Goal: Transaction & Acquisition: Subscribe to service/newsletter

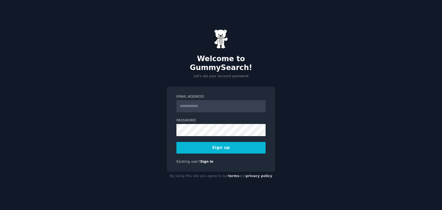
click at [187, 105] on input "Email Address" at bounding box center [221, 106] width 89 height 12
type input "**********"
click at [217, 143] on button "Sign up" at bounding box center [221, 148] width 89 height 12
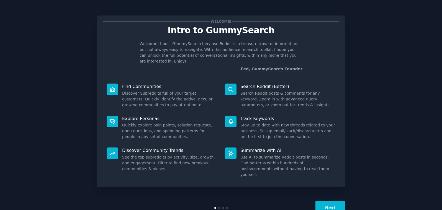
click at [327, 202] on button "Next" at bounding box center [331, 209] width 30 height 14
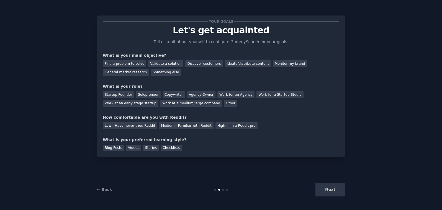
click at [330, 190] on div "Next" at bounding box center [303, 190] width 83 height 14
click at [116, 149] on div "Blog Posts" at bounding box center [113, 148] width 21 height 7
click at [335, 190] on div "Next" at bounding box center [303, 190] width 83 height 14
click at [122, 95] on div "Startup Founder" at bounding box center [118, 94] width 31 height 7
click at [116, 65] on div "Find a problem to solve" at bounding box center [125, 63] width 44 height 7
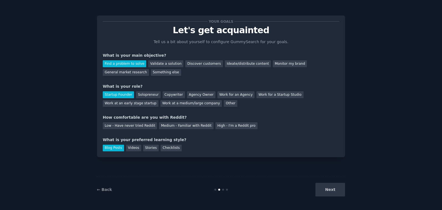
click at [330, 189] on div "Next" at bounding box center [303, 190] width 83 height 14
click at [160, 73] on div "Something else" at bounding box center [166, 72] width 30 height 7
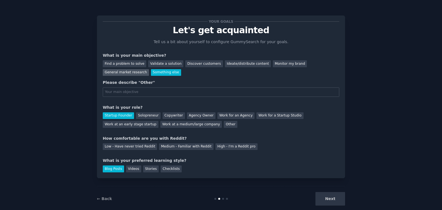
click at [121, 72] on div "General market research" at bounding box center [126, 72] width 46 height 7
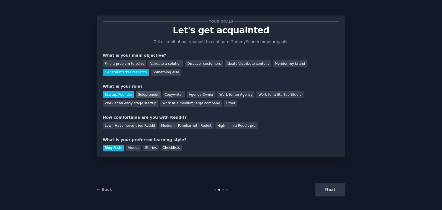
click at [149, 96] on div "Solopreneur" at bounding box center [148, 94] width 24 height 7
click at [133, 127] on div "Low - Have never tried Reddit" at bounding box center [130, 126] width 54 height 7
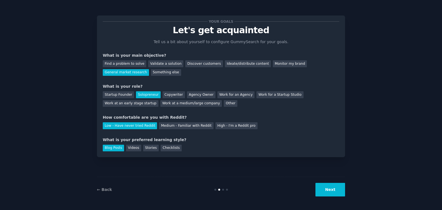
click at [332, 193] on button "Next" at bounding box center [331, 190] width 30 height 14
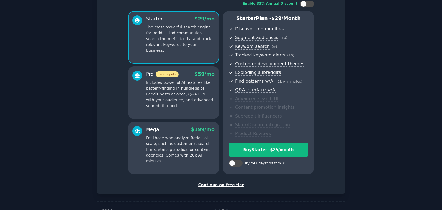
scroll to position [55, 0]
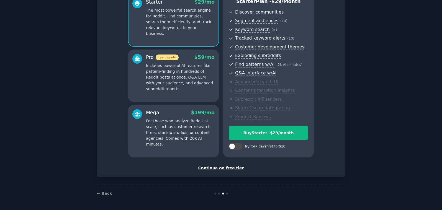
click at [215, 169] on div "Continue on free tier" at bounding box center [221, 168] width 237 height 6
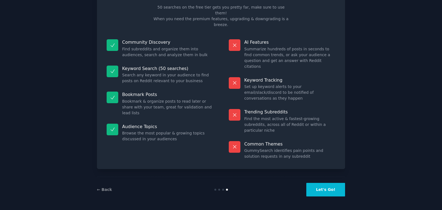
scroll to position [6, 0]
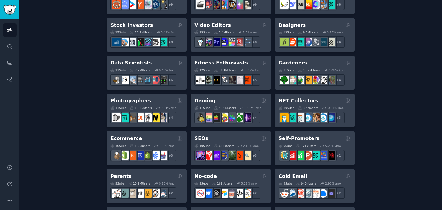
scroll to position [201, 0]
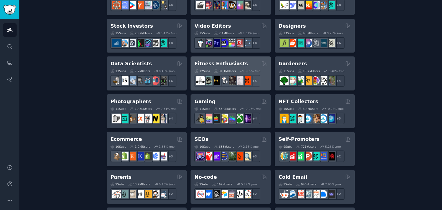
click at [222, 62] on h2 "Fitness Enthusiasts" at bounding box center [221, 63] width 53 height 7
